Goal: Task Accomplishment & Management: Use online tool/utility

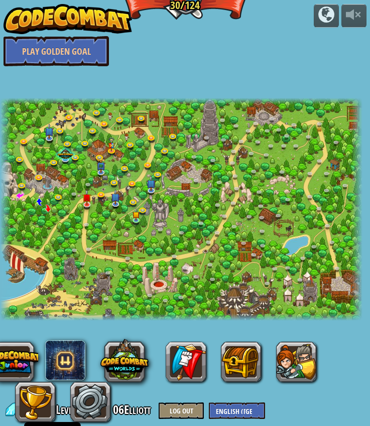
select select "en-[GEOGRAPHIC_DATA]"
click at [172, 146] on div "Backwoods Ambush (practice) Conditionally ambush some ogre sentries in the back…" at bounding box center [181, 209] width 363 height 223
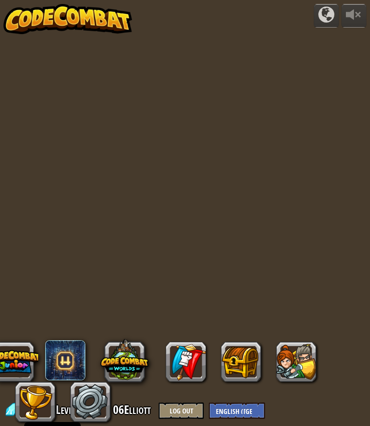
select select "en-[GEOGRAPHIC_DATA]"
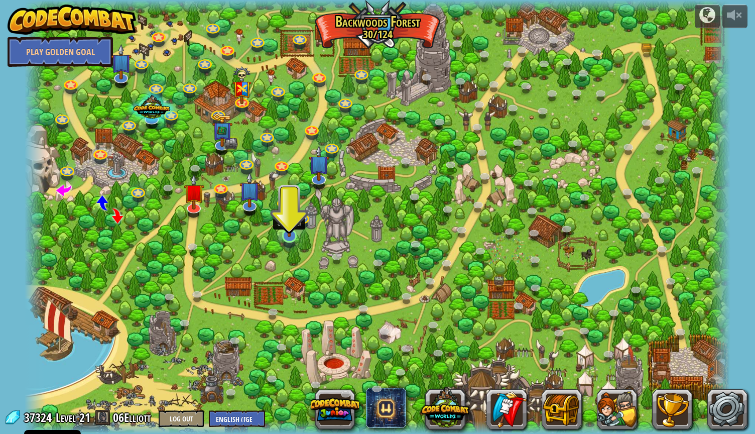
click at [291, 235] on img at bounding box center [289, 215] width 19 height 43
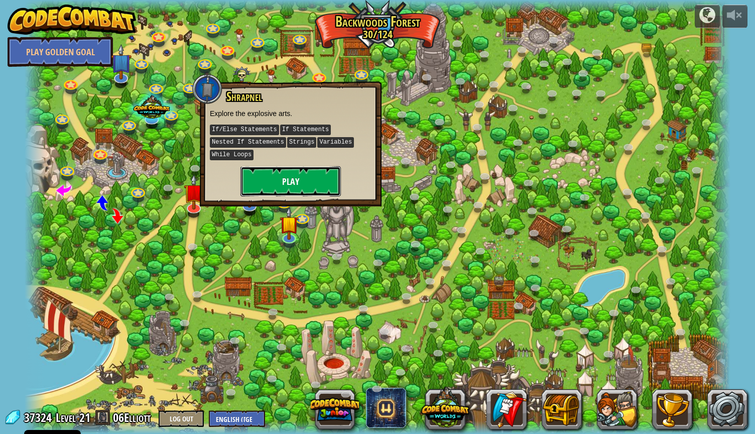
click at [289, 177] on button "Play" at bounding box center [291, 181] width 100 height 30
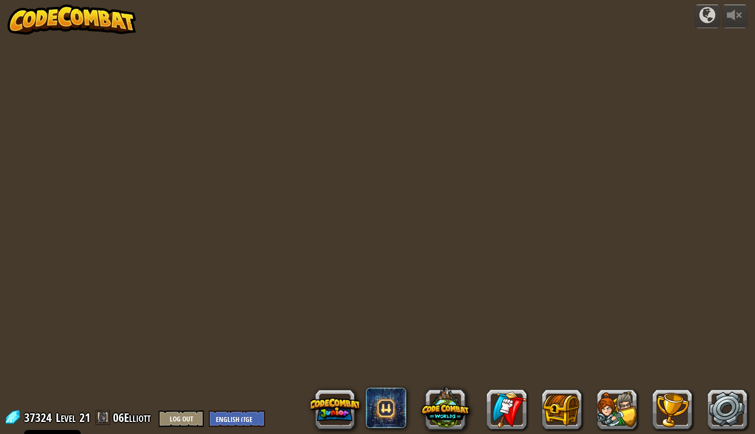
select select "en-[GEOGRAPHIC_DATA]"
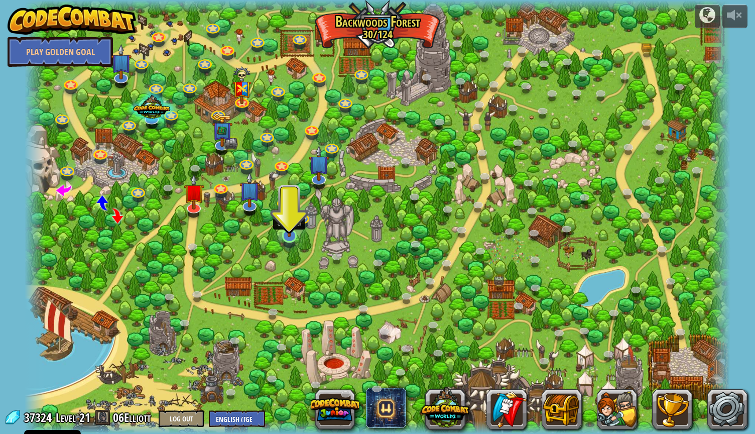
click at [288, 233] on img at bounding box center [289, 215] width 19 height 43
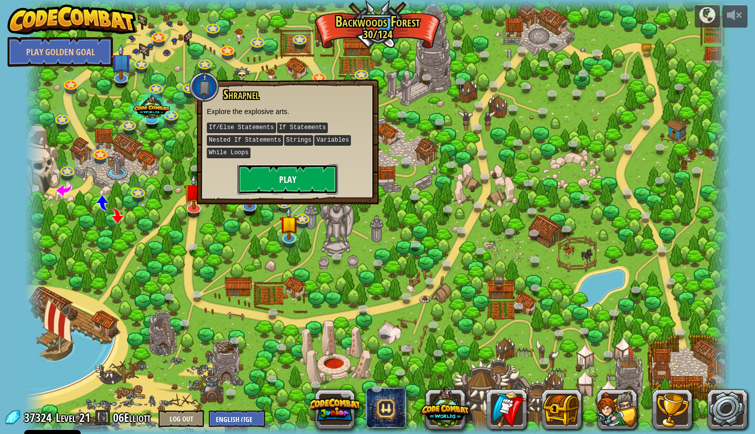
click at [316, 173] on button "Play" at bounding box center [288, 179] width 100 height 30
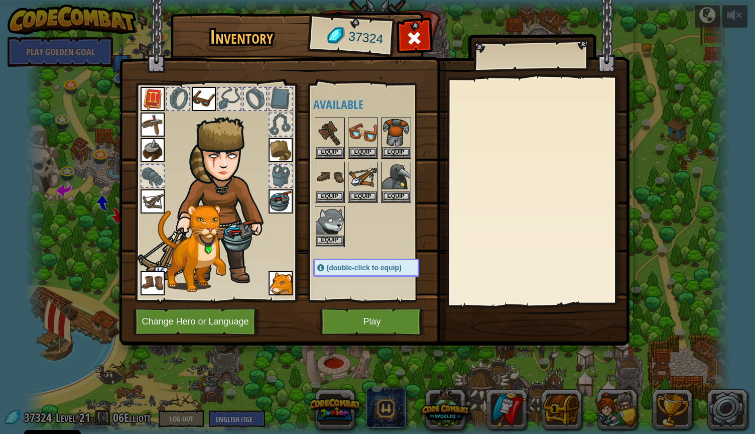
click at [375, 254] on div "Available Equip Equip Equip Equip Equip Equip Equip Equip Equip Equip Equip Equ…" at bounding box center [376, 192] width 126 height 209
click at [357, 207] on div at bounding box center [376, 182] width 126 height 132
click at [356, 323] on button "Play" at bounding box center [372, 322] width 105 height 28
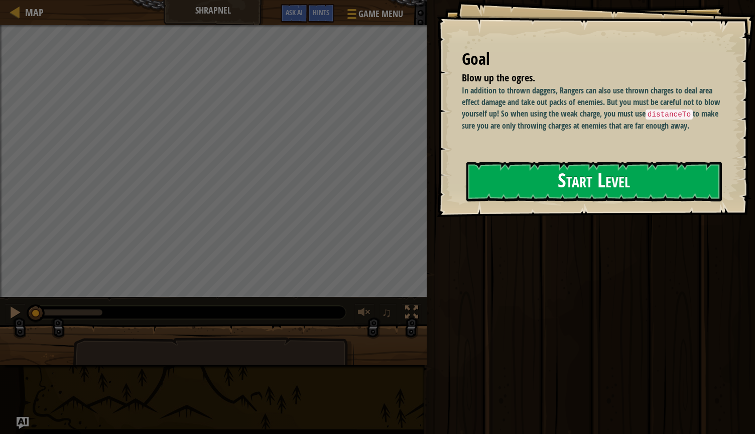
click at [544, 190] on button "Start Level" at bounding box center [595, 182] width 256 height 40
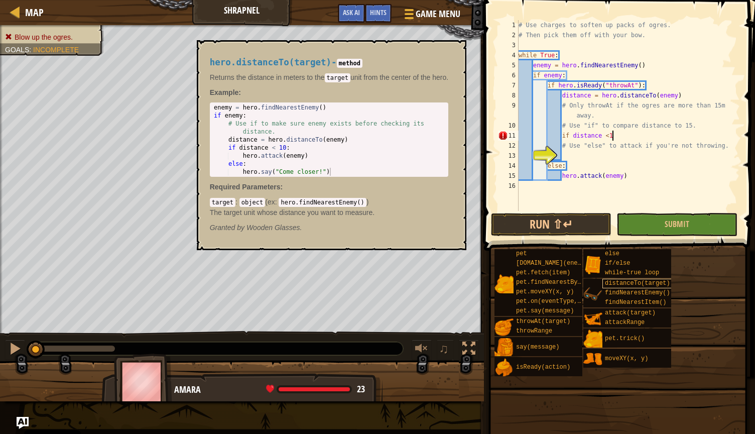
scroll to position [5, 8]
type textarea "# Use "else" to attack if you're not throwing."
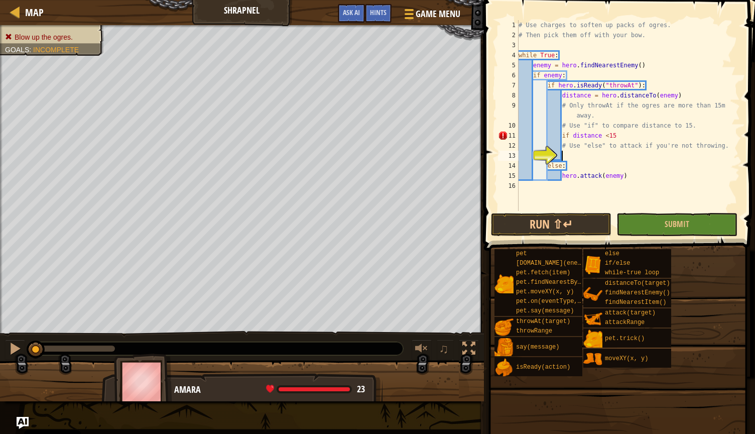
click at [630, 139] on div "# Use charges to soften up packs of ogres. # Then pick them off with your bow. …" at bounding box center [628, 125] width 223 height 211
click at [572, 147] on div "# Use charges to soften up packs of ogres. # Then pick them off with your bow. …" at bounding box center [628, 125] width 223 height 211
click at [576, 167] on div "# Use charges to soften up packs of ogres. # Then pick them off with your bow. …" at bounding box center [628, 125] width 223 height 211
click at [577, 220] on button "Run ⇧↵" at bounding box center [551, 224] width 121 height 23
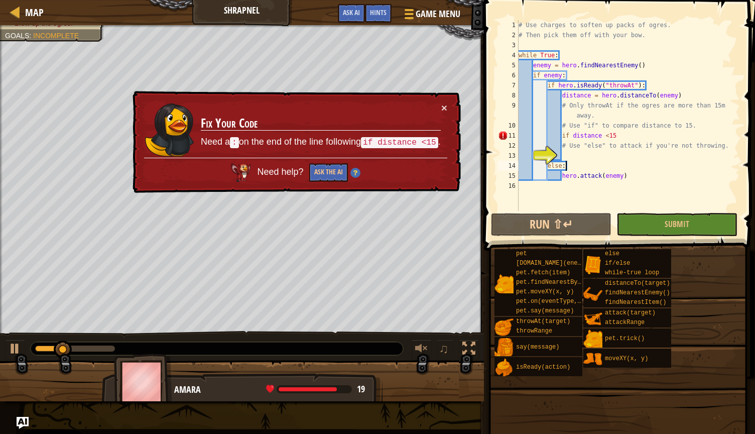
click at [627, 137] on div "# Use charges to soften up packs of ogres. # Then pick them off with your bow. …" at bounding box center [628, 125] width 223 height 211
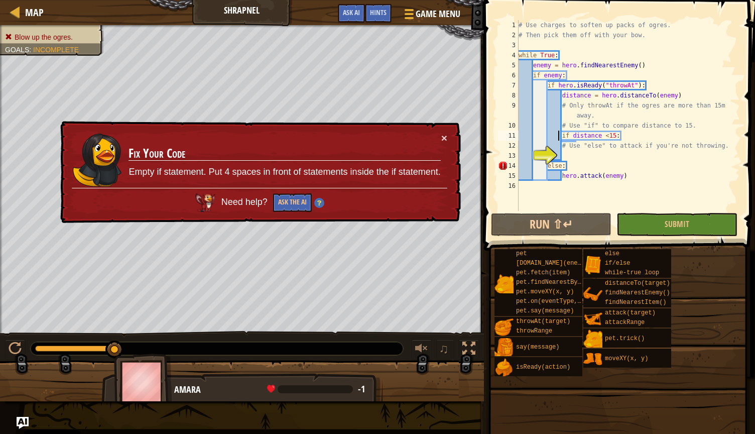
click at [558, 136] on div "# Use charges to soften up packs of ogres. # Then pick them off with your bow. …" at bounding box center [628, 125] width 223 height 211
click at [563, 136] on div "# Use charges to soften up packs of ogres. # Then pick them off with your bow. …" at bounding box center [628, 125] width 223 height 211
type textarea "if distance <15:"
click at [294, 202] on button "Ask the AI" at bounding box center [292, 202] width 39 height 19
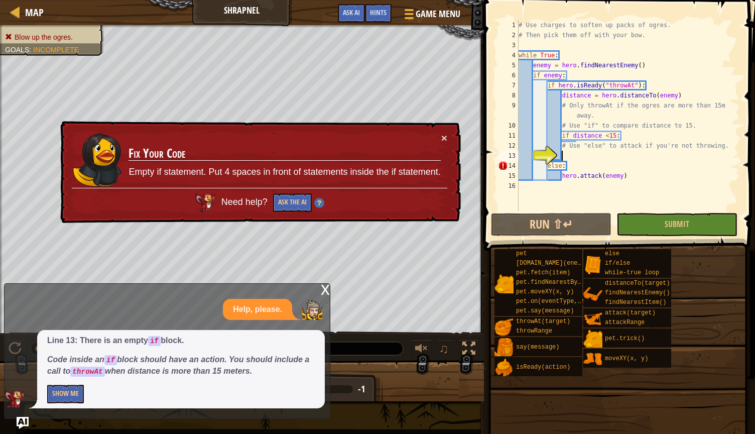
click at [576, 154] on div "# Use charges to soften up packs of ogres. # Then pick them off with your bow. …" at bounding box center [628, 125] width 223 height 211
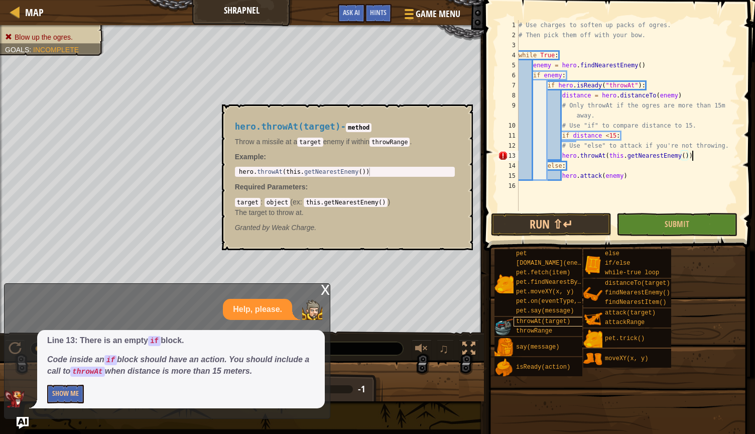
scroll to position [5, 14]
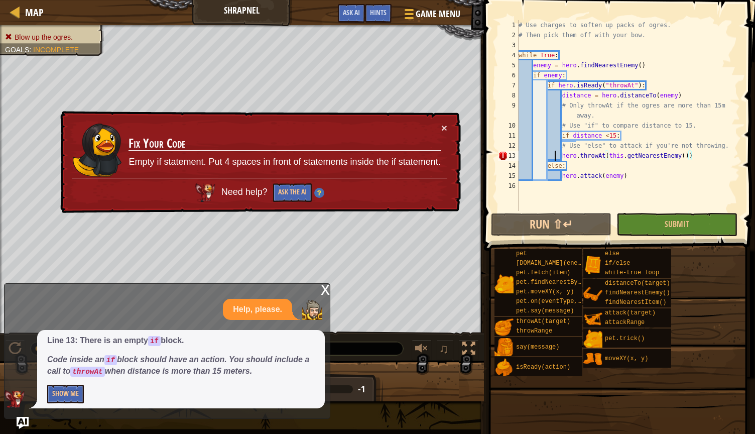
click at [556, 158] on div "# Use charges to soften up packs of ogres. # Then pick them off with your bow. …" at bounding box center [628, 125] width 223 height 211
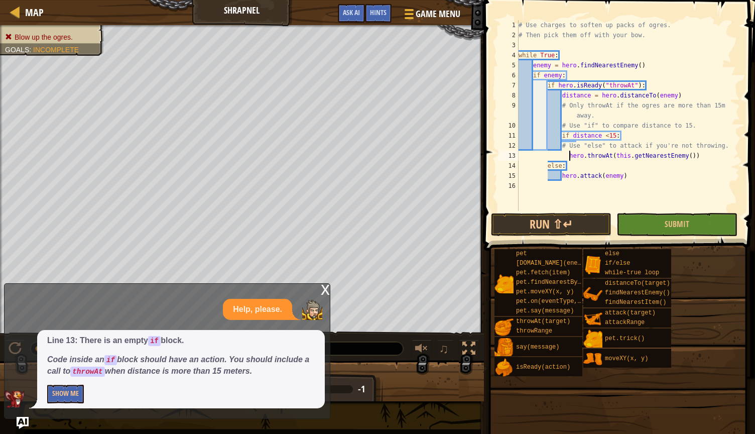
click at [569, 157] on div "# Use charges to soften up packs of ogres. # Then pick them off with your bow. …" at bounding box center [628, 125] width 223 height 211
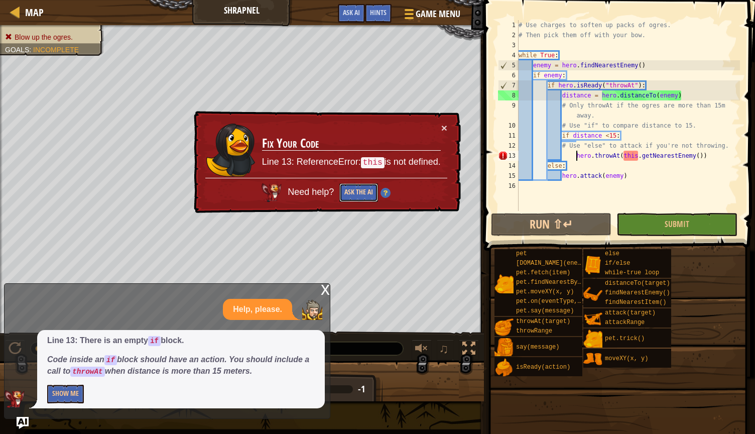
click at [357, 195] on button "Ask the AI" at bounding box center [358, 192] width 39 height 19
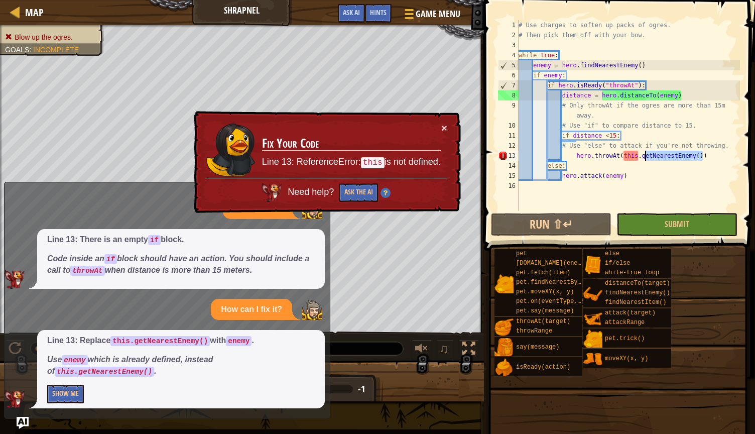
drag, startPoint x: 704, startPoint y: 159, endPoint x: 642, endPoint y: 157, distance: 62.3
click at [642, 157] on div "# Use charges to soften up packs of ogres. # Then pick them off with your bow. …" at bounding box center [628, 125] width 223 height 211
click at [624, 156] on div "# Use charges to soften up packs of ogres. # Then pick them off with your bow. …" at bounding box center [628, 125] width 223 height 211
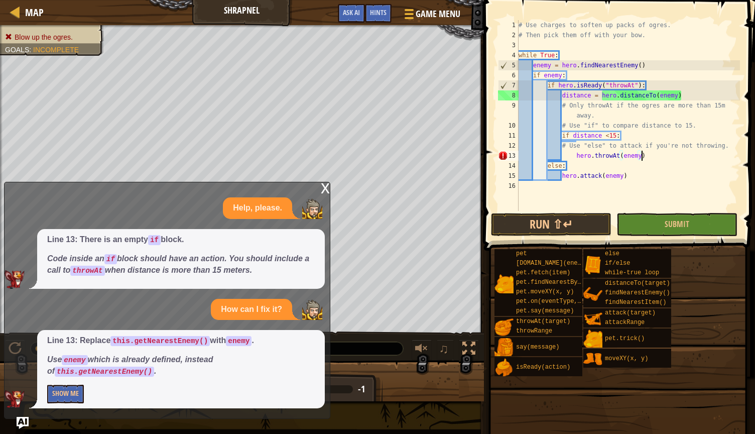
scroll to position [5, 10]
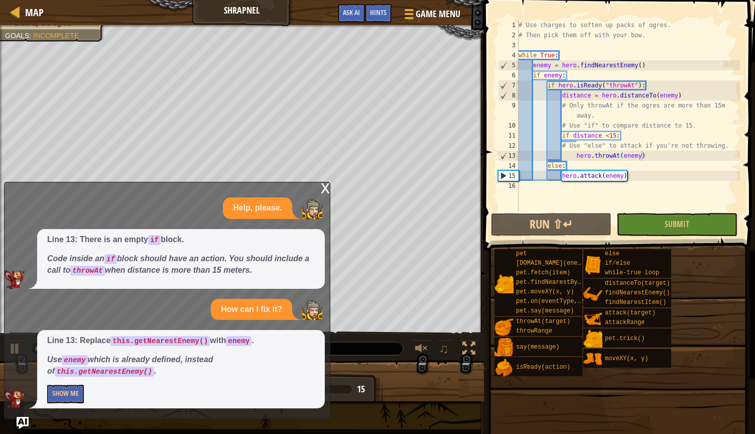
click at [326, 189] on div "x" at bounding box center [325, 187] width 9 height 10
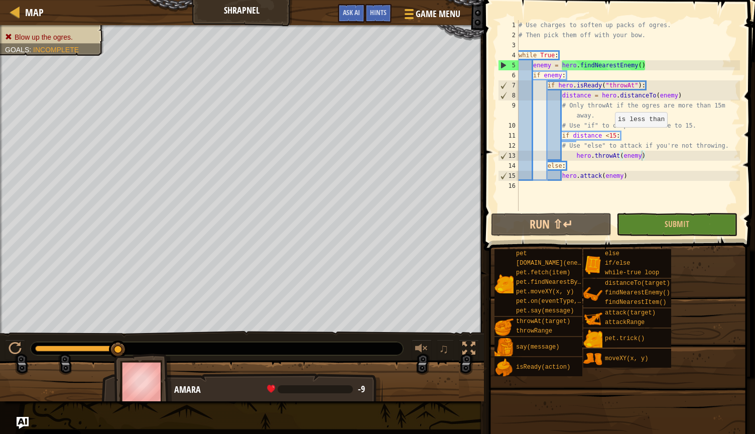
scroll to position [5, 8]
click at [610, 137] on div "# Use charges to soften up packs of ogres. # Then pick them off with your bow. …" at bounding box center [628, 125] width 223 height 211
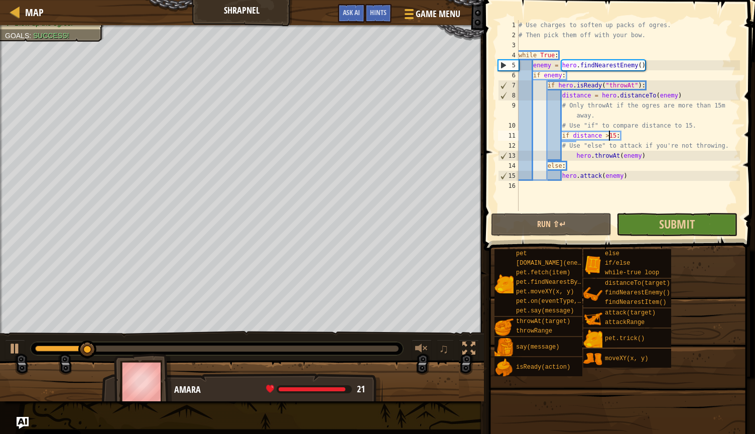
type textarea "if distance >15:"
click at [699, 224] on button "Submit" at bounding box center [677, 224] width 121 height 23
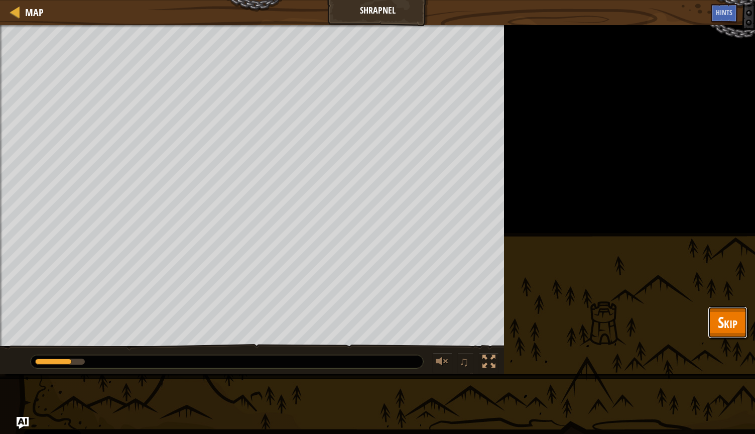
click at [731, 321] on span "Skip" at bounding box center [728, 322] width 20 height 21
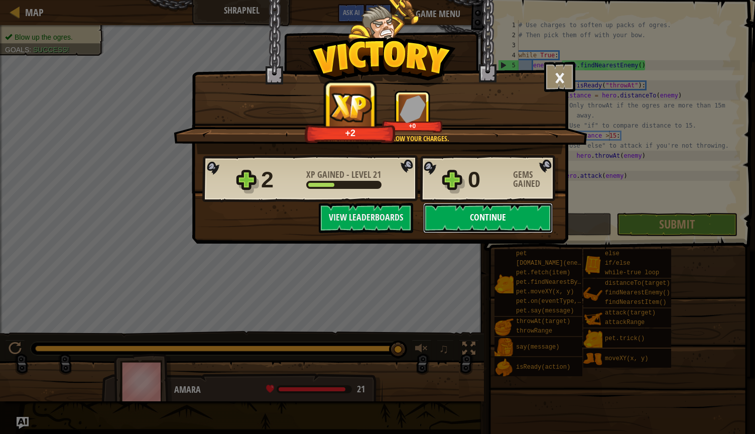
click at [497, 222] on button "Continue" at bounding box center [488, 218] width 130 height 30
select select "en-[GEOGRAPHIC_DATA]"
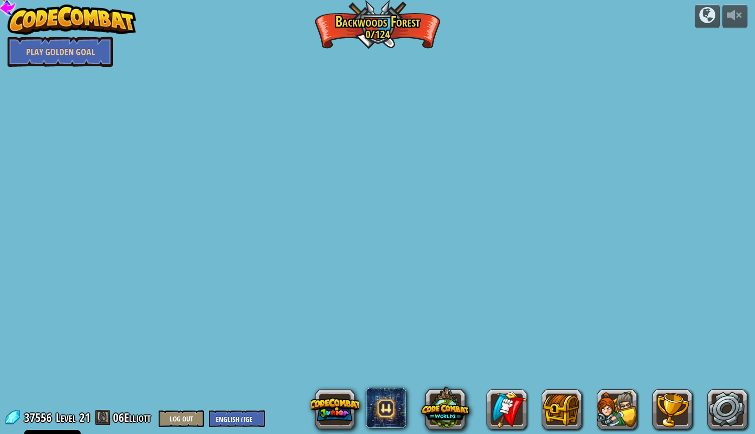
select select "en-[GEOGRAPHIC_DATA]"
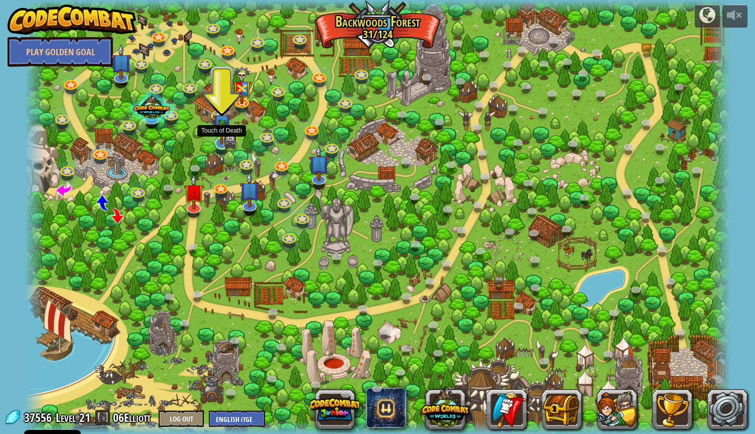
click at [221, 145] on div at bounding box center [222, 143] width 14 height 13
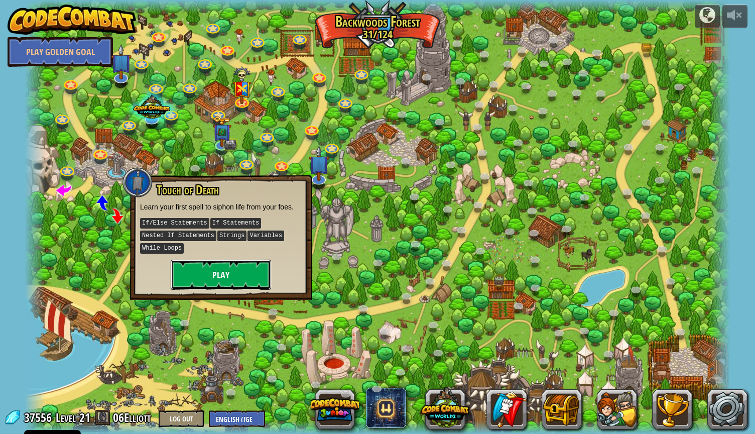
click at [221, 265] on button "Play" at bounding box center [221, 275] width 100 height 30
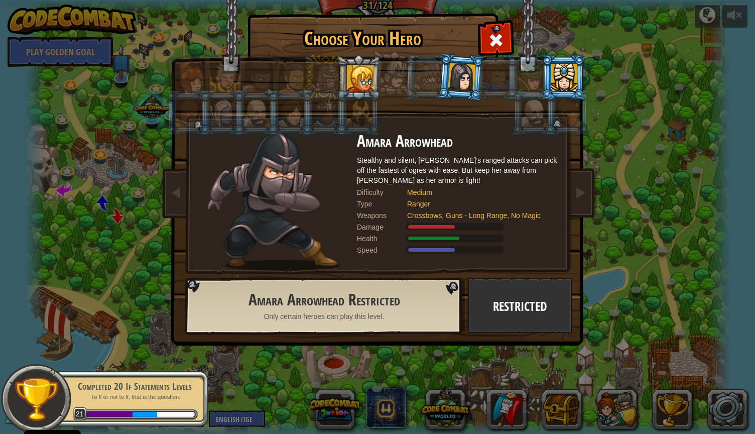
click at [507, 306] on img at bounding box center [379, 166] width 435 height 360
click at [391, 307] on span "Restricted" at bounding box center [373, 300] width 56 height 22
click at [463, 140] on h2 "Amara Arrowhead" at bounding box center [457, 142] width 201 height 18
click at [531, 91] on li at bounding box center [533, 113] width 45 height 46
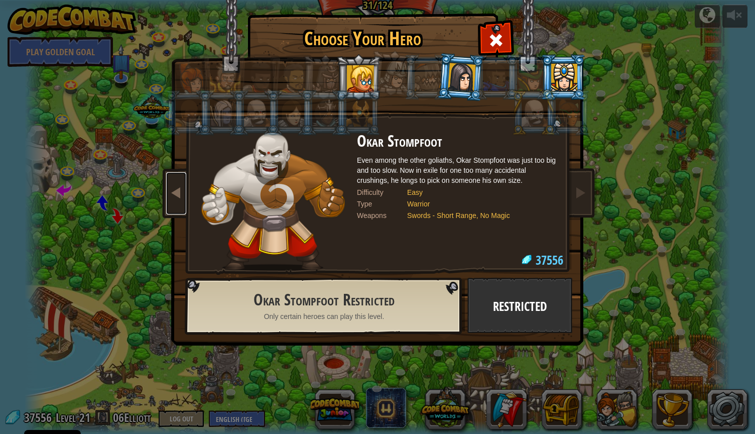
click at [178, 191] on span at bounding box center [176, 192] width 12 height 12
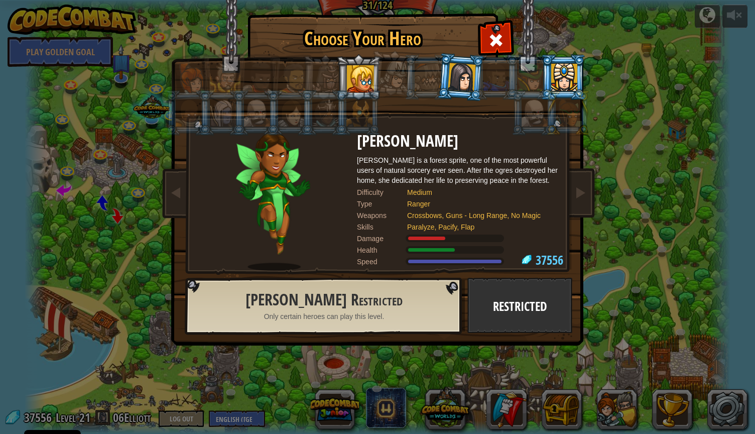
click at [335, 174] on div at bounding box center [273, 202] width 168 height 138
click at [532, 253] on div at bounding box center [477, 249] width 141 height 8
click at [431, 307] on h2 "Zana Woodheart Restricted" at bounding box center [324, 300] width 232 height 18
click at [522, 302] on img at bounding box center [379, 166] width 435 height 360
click at [392, 148] on h2 "Zana Woodheart" at bounding box center [457, 142] width 201 height 18
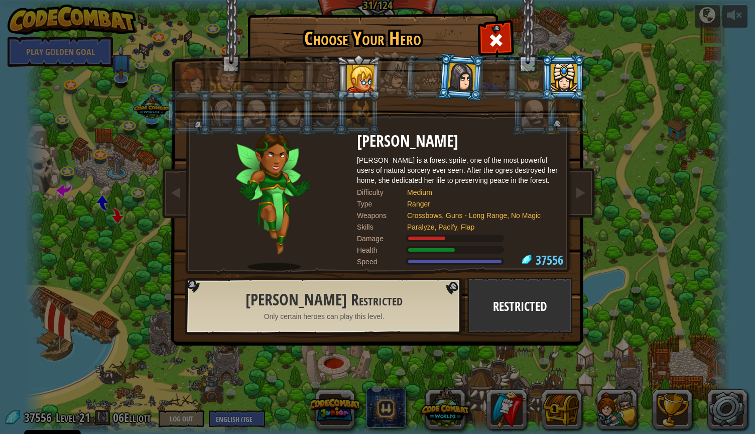
click at [555, 123] on li at bounding box center [567, 113] width 45 height 46
click at [550, 94] on li at bounding box center [567, 113] width 45 height 46
click at [502, 43] on span at bounding box center [496, 40] width 16 height 16
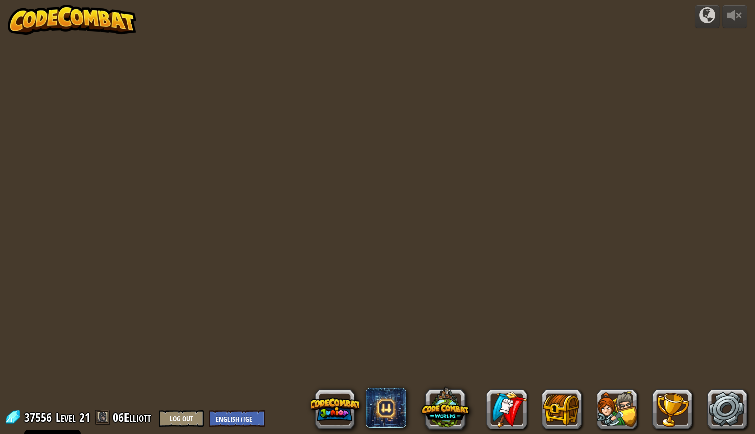
select select "en-[GEOGRAPHIC_DATA]"
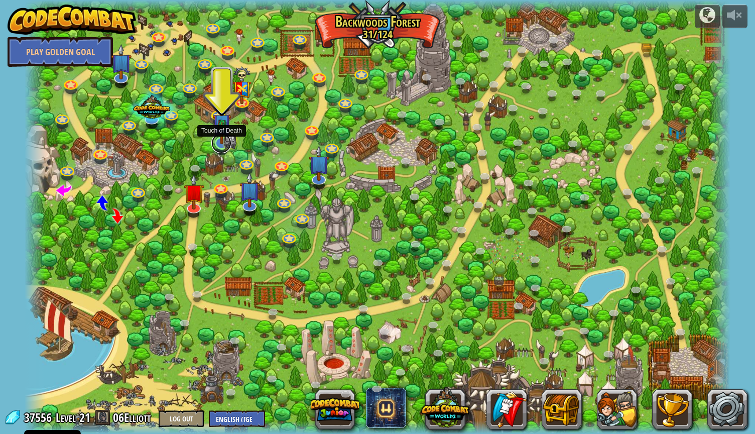
click at [222, 147] on link at bounding box center [221, 143] width 20 height 20
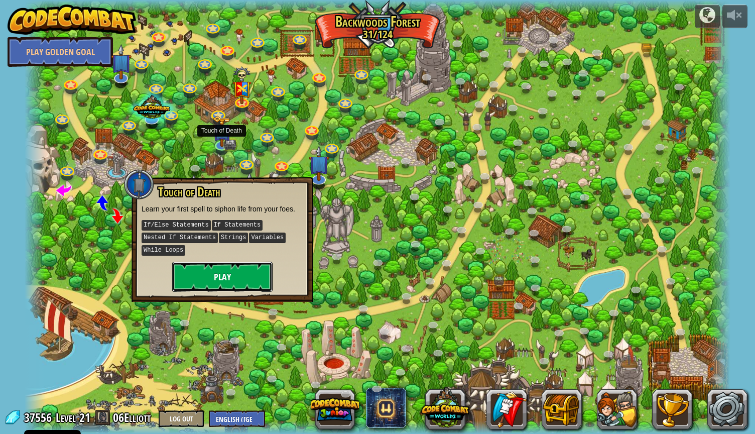
click at [233, 288] on button "Play" at bounding box center [222, 277] width 100 height 30
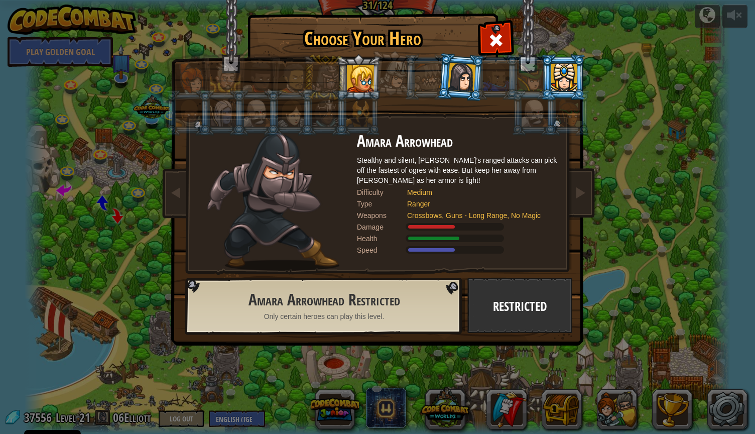
click at [268, 180] on img at bounding box center [273, 202] width 133 height 138
click at [394, 150] on h2 "Amara Arrowhead" at bounding box center [457, 142] width 201 height 18
click at [391, 145] on h2 "Amara Arrowhead" at bounding box center [457, 142] width 201 height 18
click at [463, 81] on div at bounding box center [462, 77] width 28 height 29
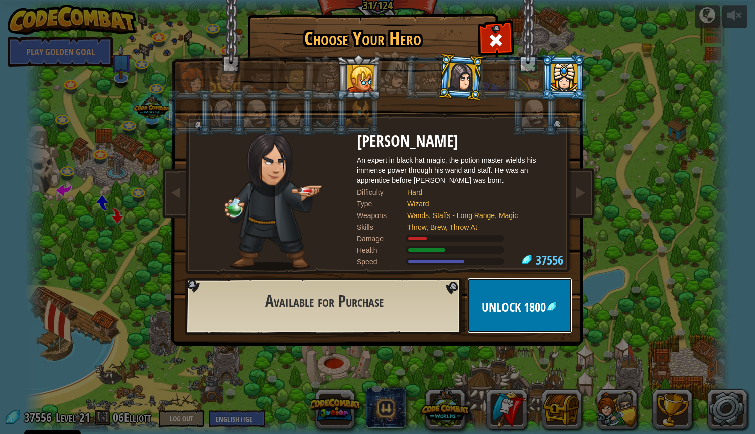
click at [526, 319] on button "Unlock 1800" at bounding box center [520, 305] width 105 height 55
click at [526, 319] on button "Confirm" at bounding box center [520, 305] width 105 height 55
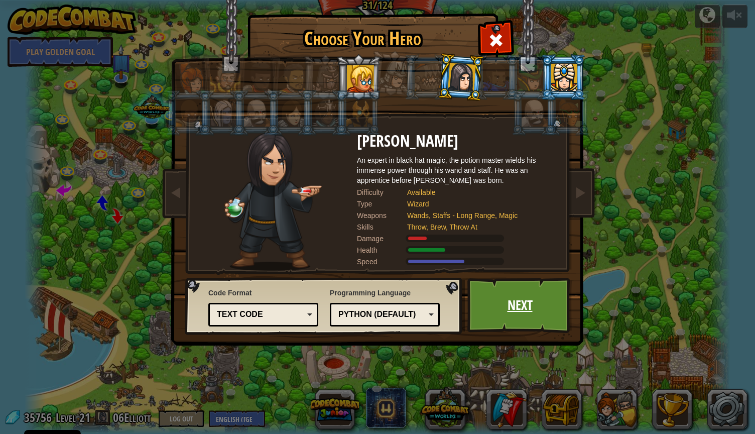
click at [523, 317] on link "Next" at bounding box center [520, 305] width 105 height 55
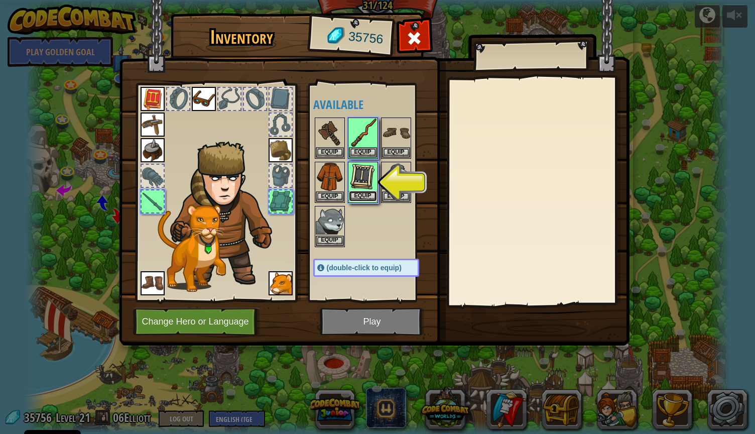
click at [371, 194] on button "Equip" at bounding box center [363, 196] width 28 height 11
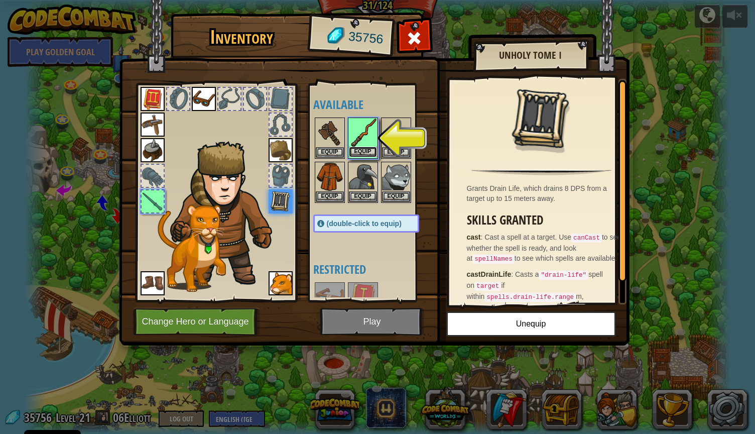
click at [369, 152] on button "Equip" at bounding box center [363, 152] width 28 height 11
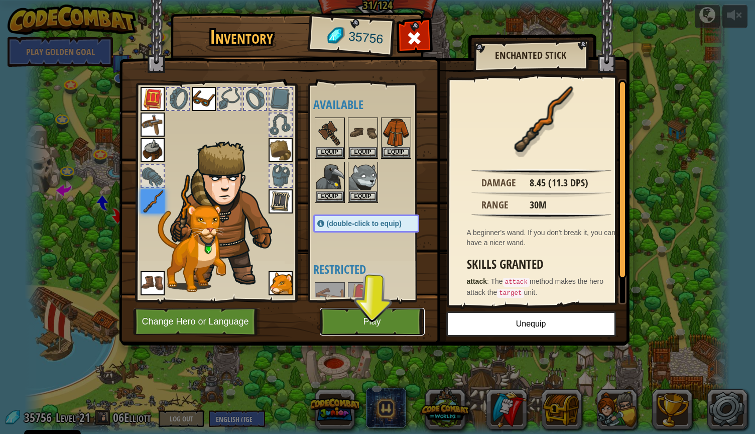
click at [373, 319] on button "Play" at bounding box center [372, 322] width 105 height 28
